Goal: Task Accomplishment & Management: Manage account settings

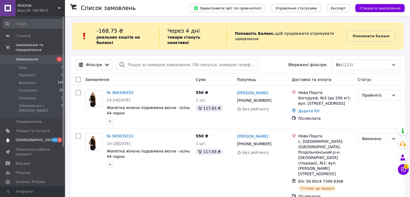
click at [46, 138] on span "[DEMOGRAPHIC_DATA]" at bounding box center [33, 140] width 34 height 5
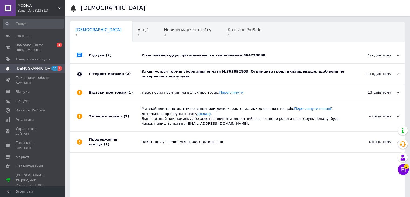
click at [168, 53] on div "У вас новий відгук про компанію за замовленням 364738898." at bounding box center [244, 55] width 204 height 5
click at [110, 61] on div "Відгуки (2)" at bounding box center [115, 55] width 53 height 16
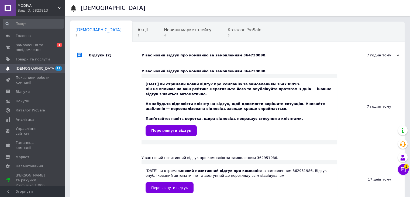
click at [110, 61] on div "Відгуки (2)" at bounding box center [115, 55] width 53 height 16
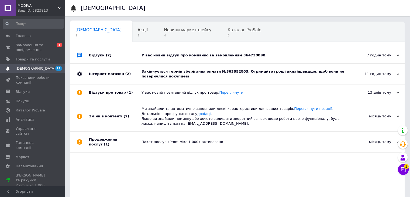
click at [110, 61] on div "Відгуки (2)" at bounding box center [115, 55] width 53 height 16
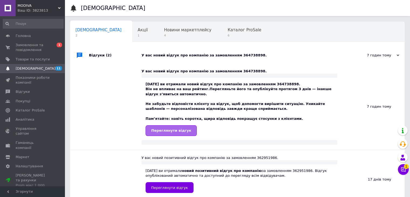
click at [174, 128] on span "Переглянути відгук" at bounding box center [171, 130] width 40 height 4
click at [168, 132] on span "Переглянути відгук" at bounding box center [171, 130] width 40 height 4
click at [36, 38] on span "Головна" at bounding box center [33, 35] width 34 height 5
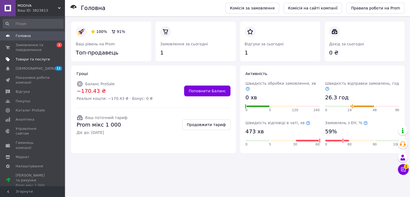
click at [31, 58] on span "Товари та послуги" at bounding box center [33, 59] width 34 height 5
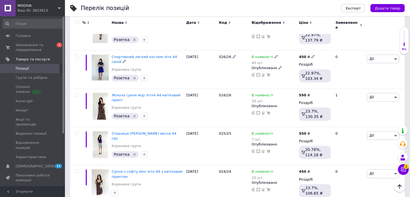
scroll to position [691, 0]
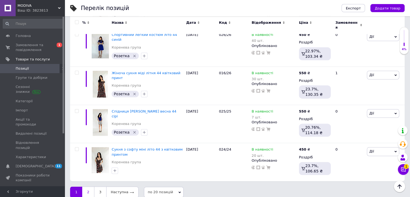
click at [85, 186] on link "2" at bounding box center [88, 191] width 12 height 11
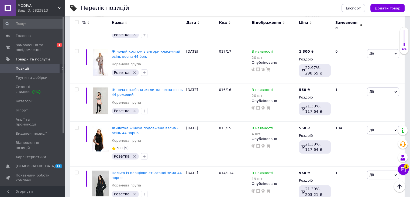
scroll to position [342, 0]
click at [101, 132] on img at bounding box center [100, 139] width 17 height 26
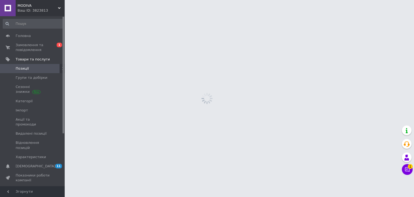
click at [101, 0] on html "MODIVA Ваш ID: 3823813 Сайт MODIVA Кабінет покупця Перевірити стан системи Стор…" at bounding box center [207, 0] width 414 height 0
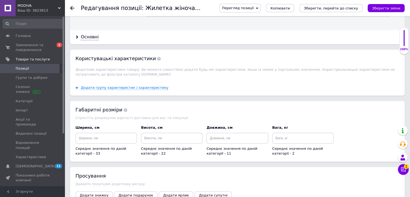
scroll to position [596, 0]
click at [91, 34] on div "Основні" at bounding box center [90, 37] width 18 height 6
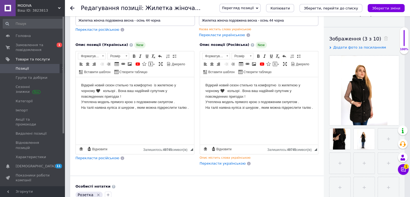
scroll to position [68, 0]
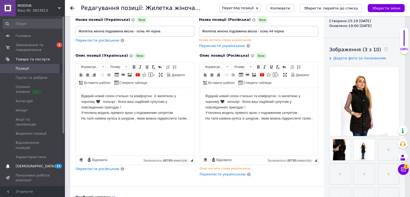
click at [40, 164] on span "[DEMOGRAPHIC_DATA]" at bounding box center [33, 166] width 34 height 5
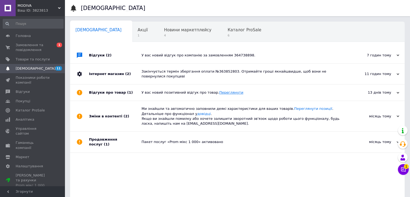
click at [219, 90] on link "Переглянути" at bounding box center [231, 92] width 24 height 4
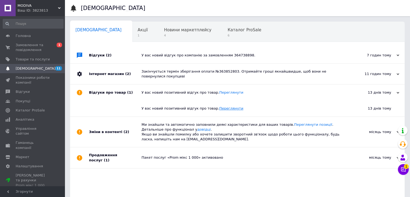
click at [219, 106] on link "Переглянути" at bounding box center [231, 108] width 24 height 4
click at [297, 122] on link "Переглянути позиції" at bounding box center [313, 124] width 38 height 4
